Goal: Information Seeking & Learning: Learn about a topic

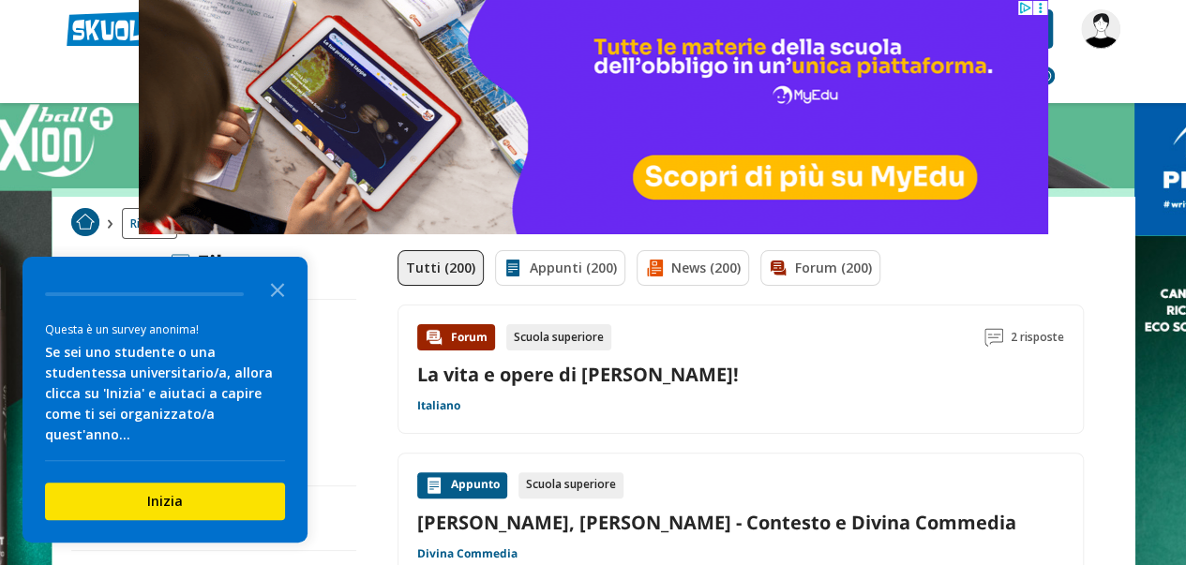
click at [564, 397] on div "Forum Scuola superiore 2 risposte La vita e opere di [PERSON_NAME]! Italiano" at bounding box center [740, 369] width 647 height 90
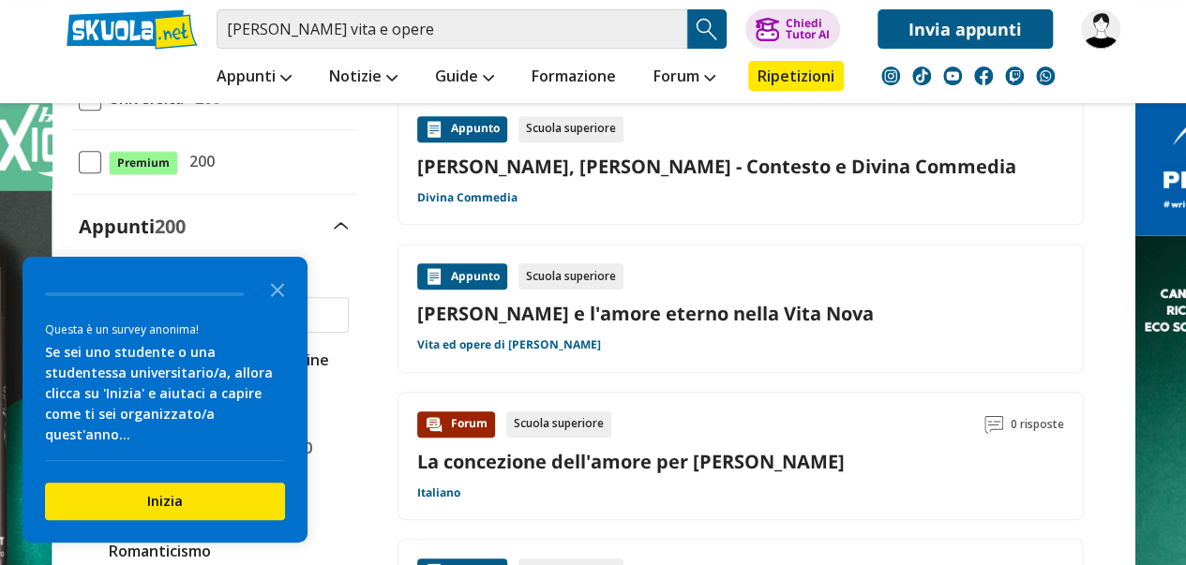
scroll to position [375, 0]
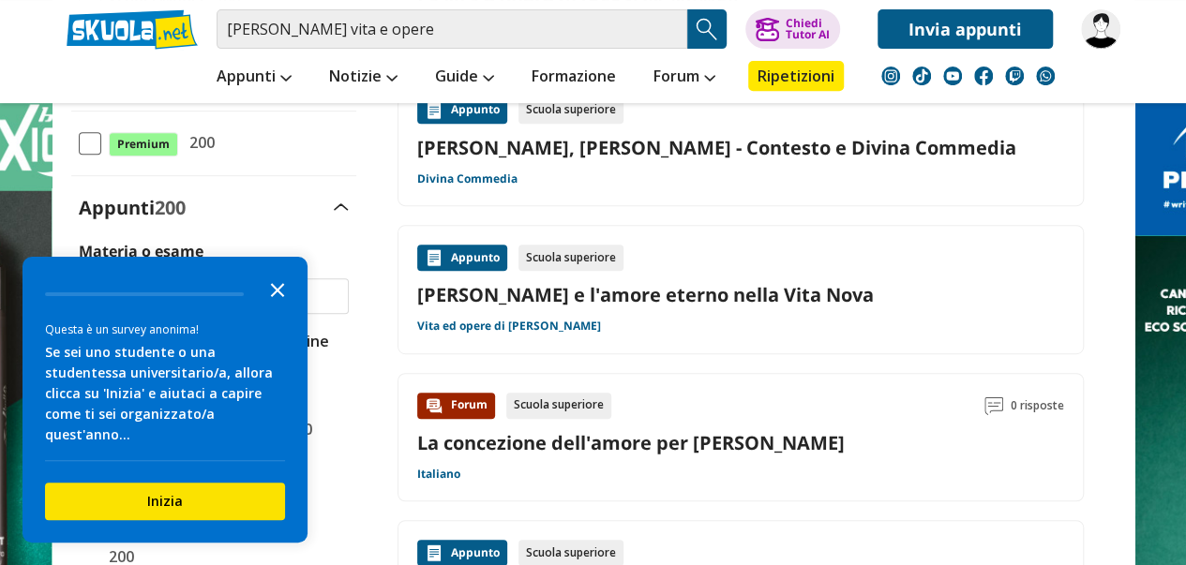
click at [283, 301] on icon "Close the survey" at bounding box center [277, 288] width 37 height 37
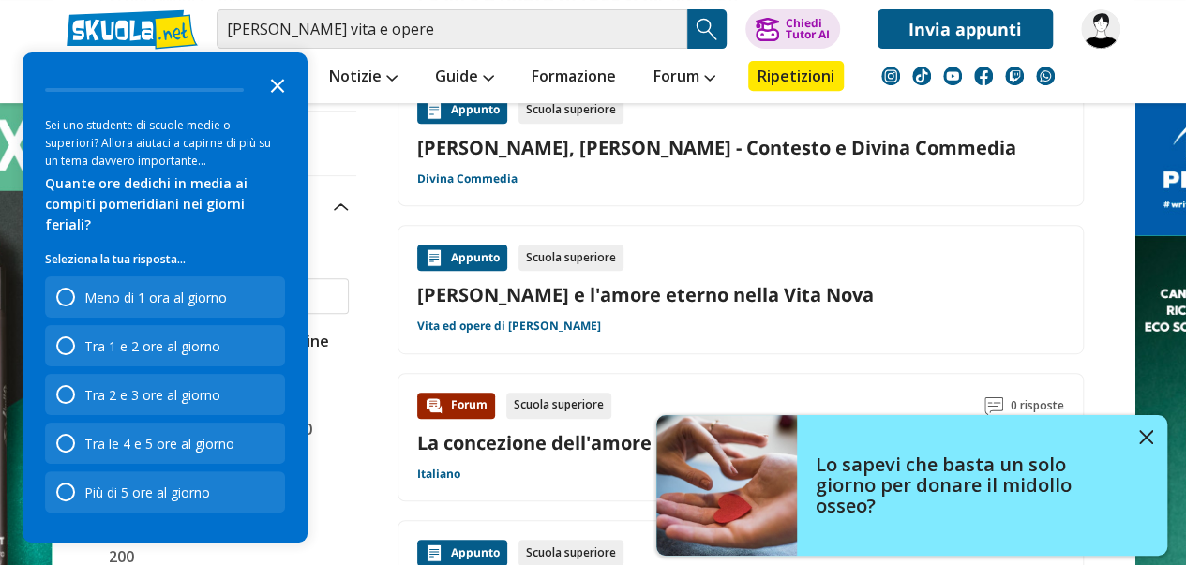
click at [275, 103] on icon "Close the survey" at bounding box center [277, 84] width 37 height 37
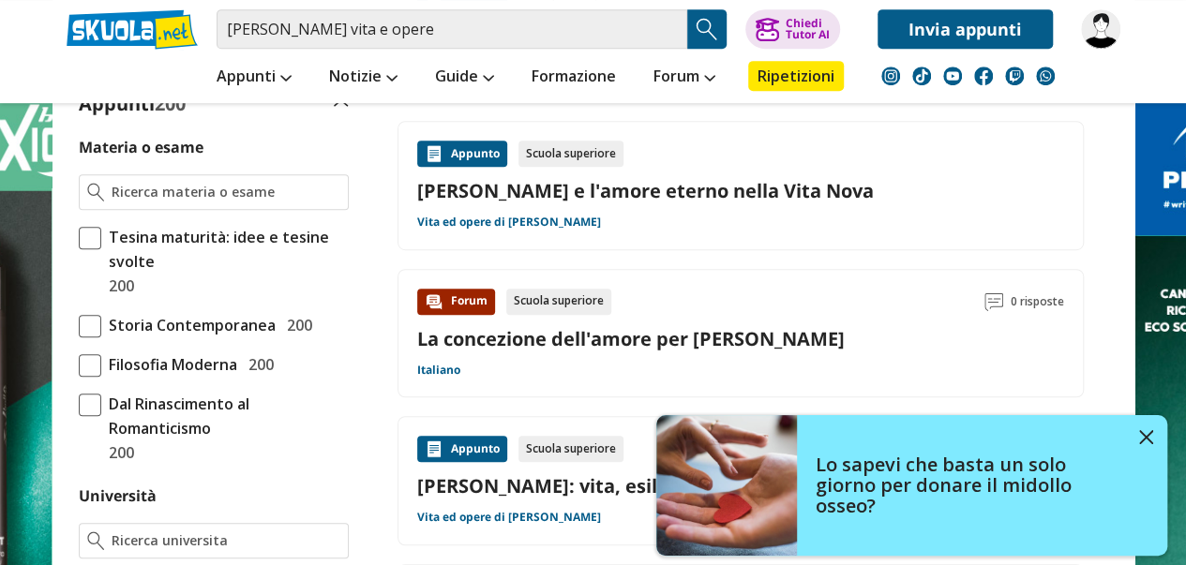
scroll to position [562, 0]
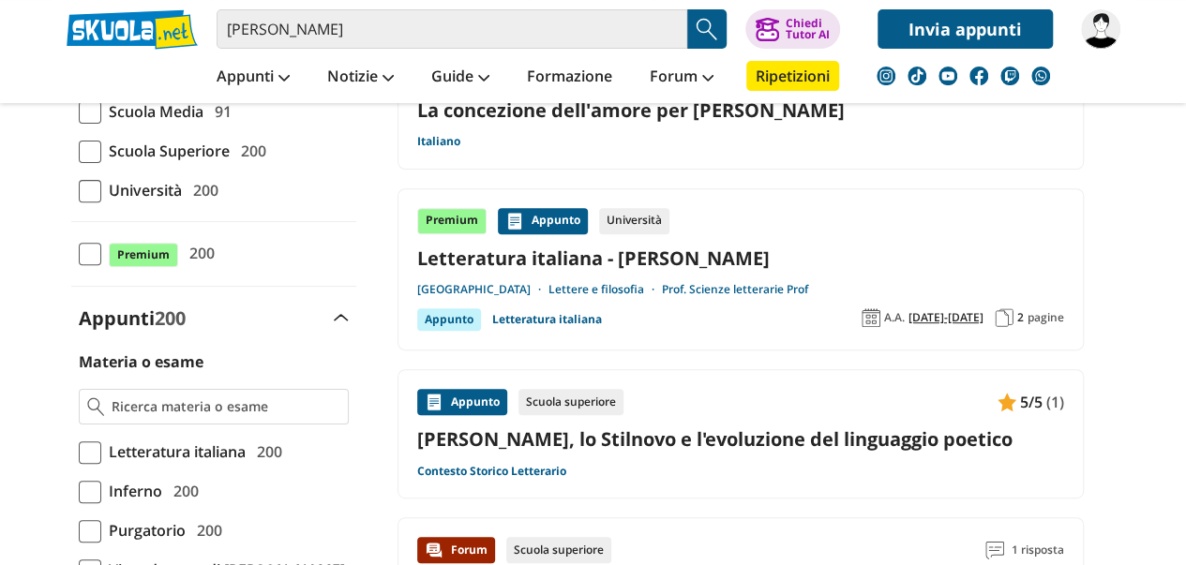
scroll to position [281, 0]
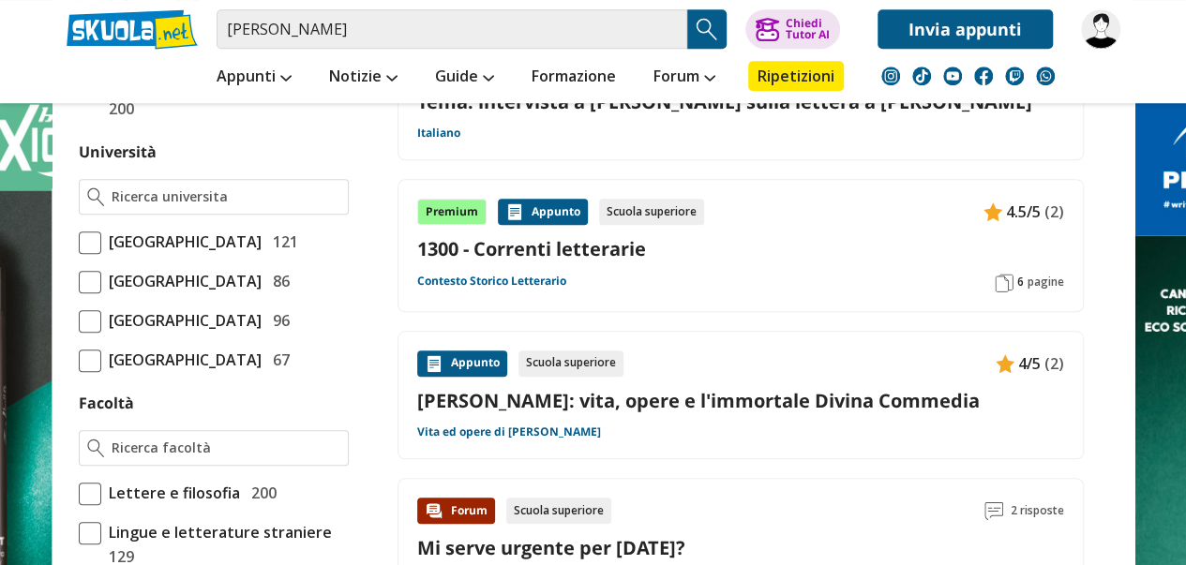
scroll to position [844, 0]
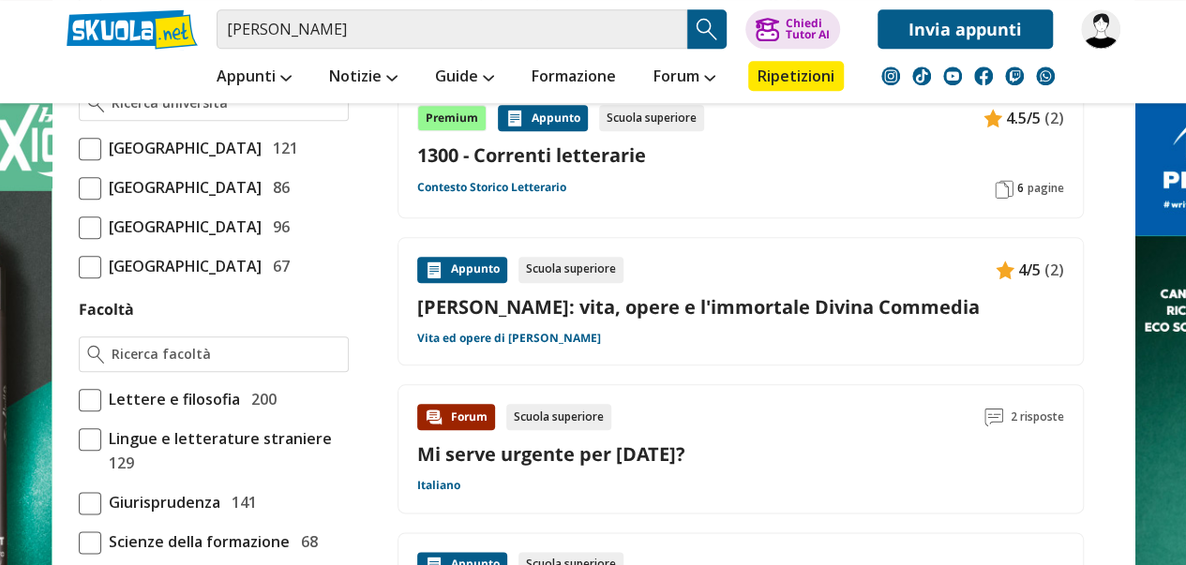
click at [680, 313] on link "[PERSON_NAME]: vita, opere e l'immortale Divina Commedia" at bounding box center [740, 306] width 647 height 25
